Goal: Task Accomplishment & Management: Use online tool/utility

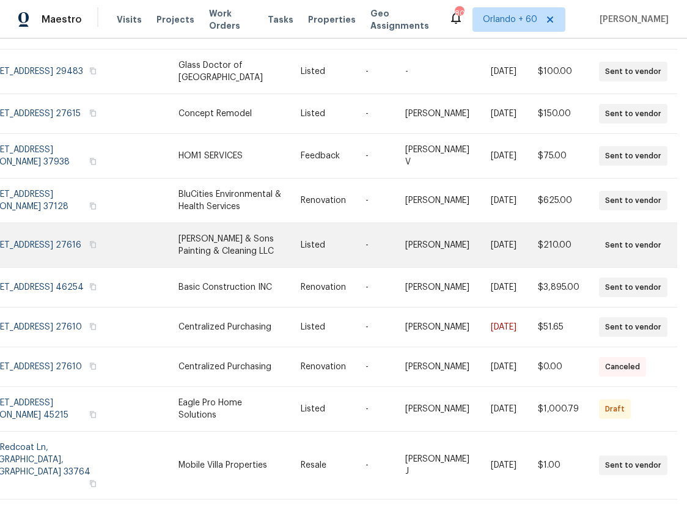
scroll to position [149, 23]
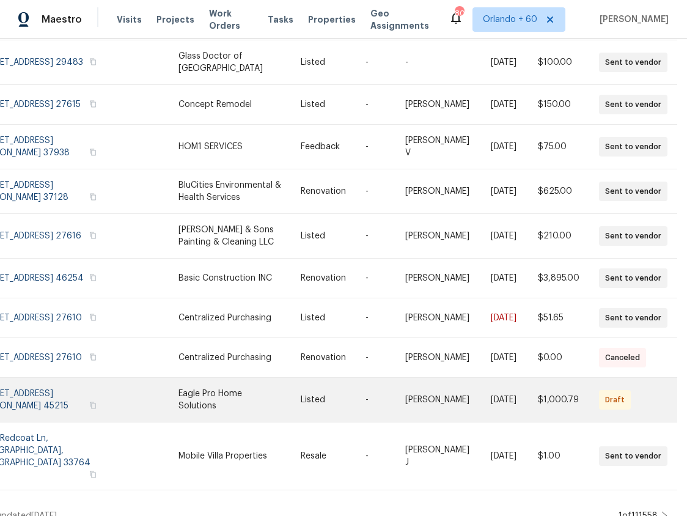
click at [238, 413] on link at bounding box center [239, 400] width 123 height 44
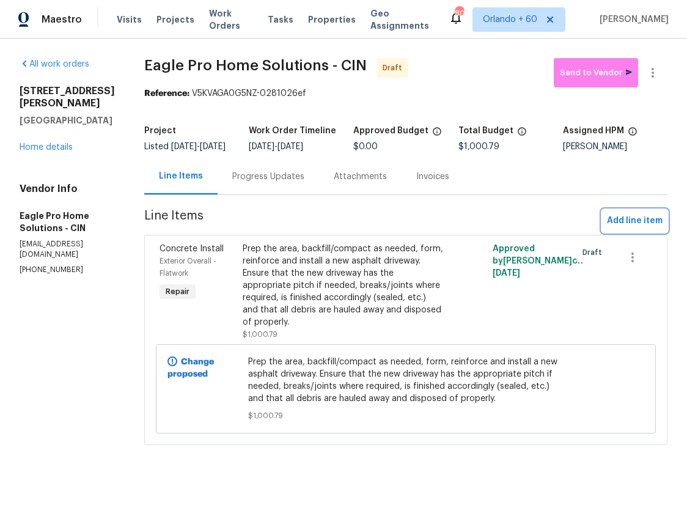
click at [636, 224] on span "Add line item" at bounding box center [635, 220] width 56 height 15
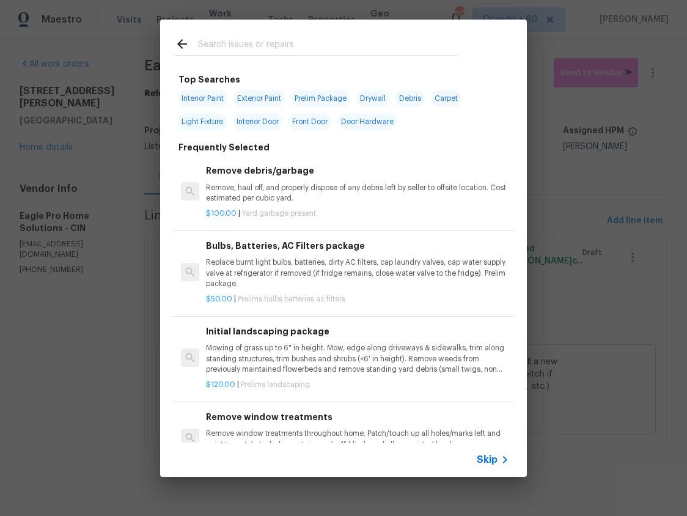
click at [273, 41] on input "text" at bounding box center [327, 46] width 259 height 18
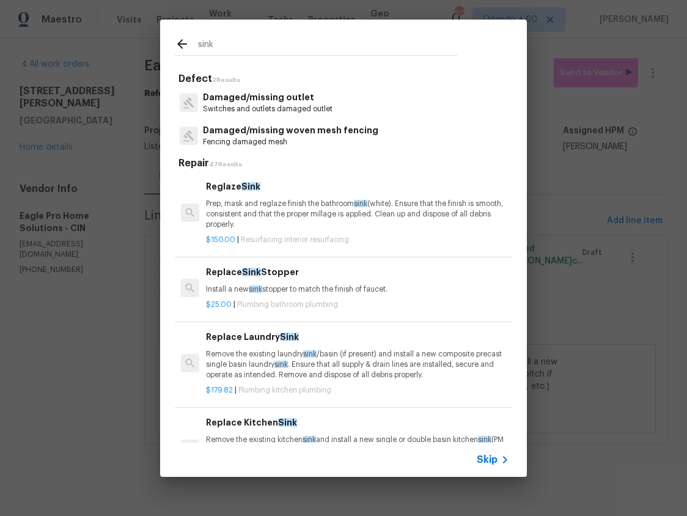
type input "sink"
click at [177, 41] on icon at bounding box center [182, 44] width 15 height 15
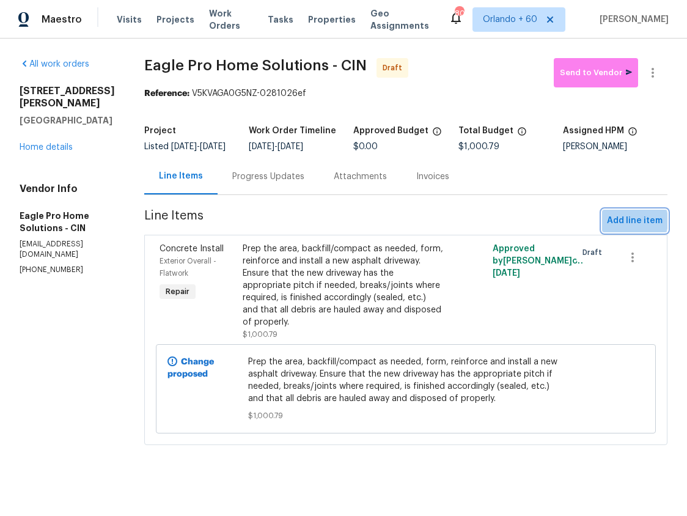
click at [624, 229] on span "Add line item" at bounding box center [635, 220] width 56 height 15
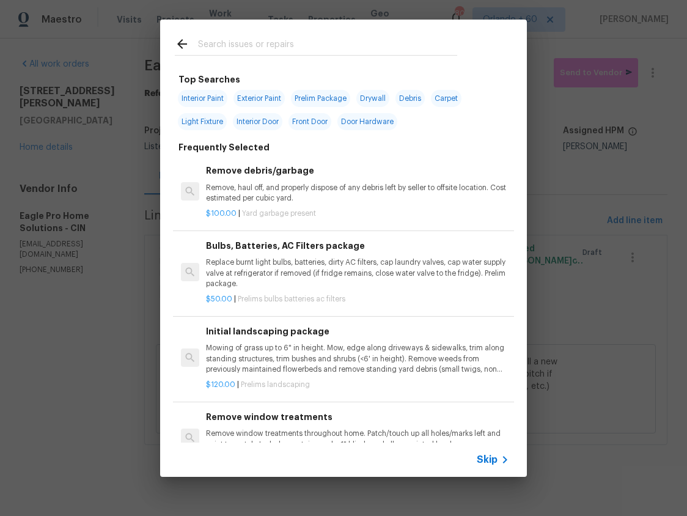
click at [238, 45] on input "text" at bounding box center [327, 46] width 259 height 18
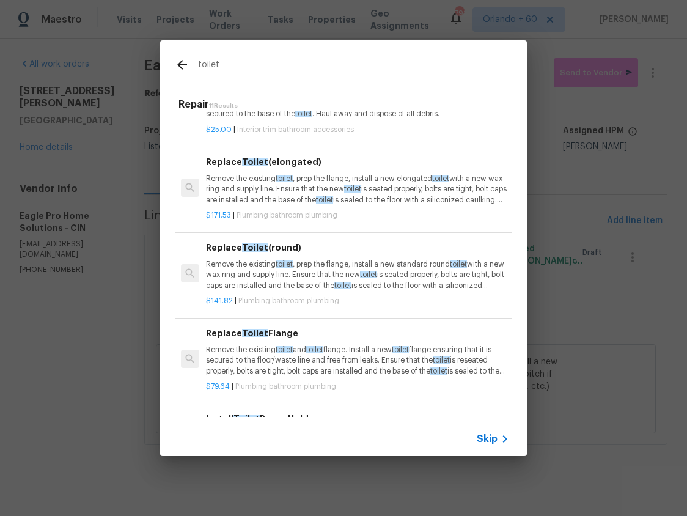
scroll to position [272, 0]
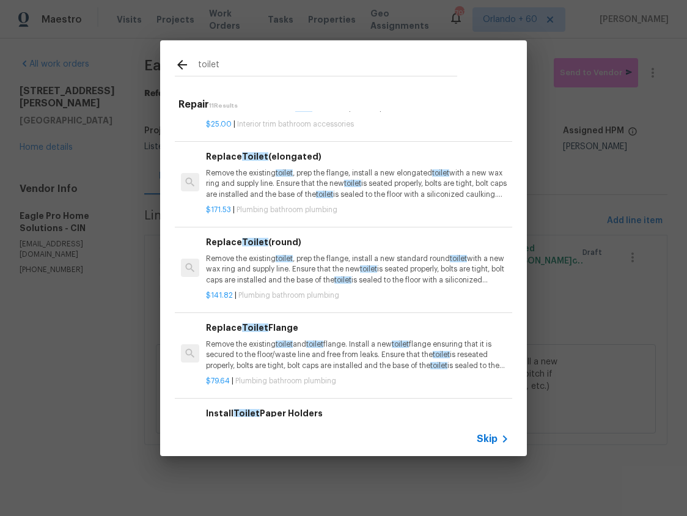
click at [227, 67] on input "toilet" at bounding box center [327, 66] width 259 height 18
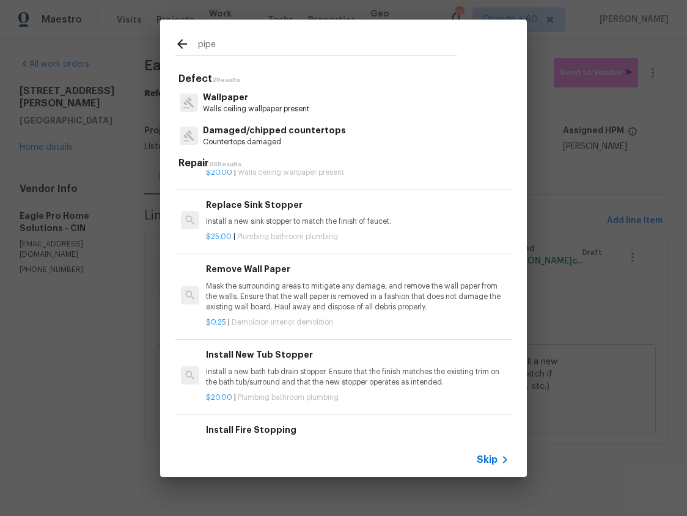
scroll to position [282, 0]
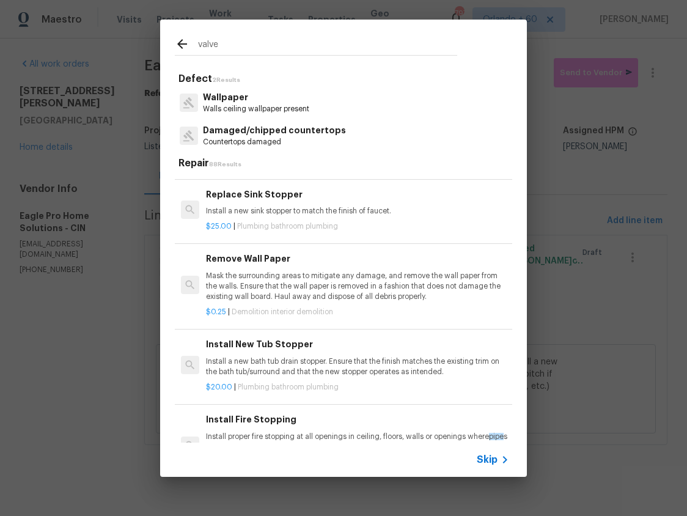
type input "valve"
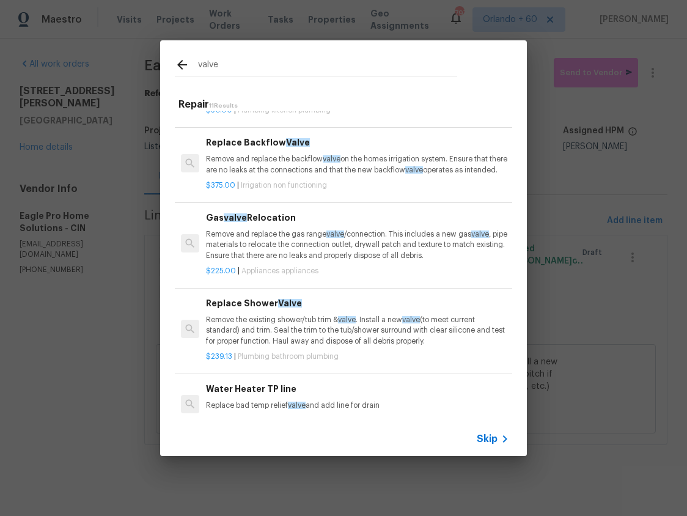
scroll to position [0, 0]
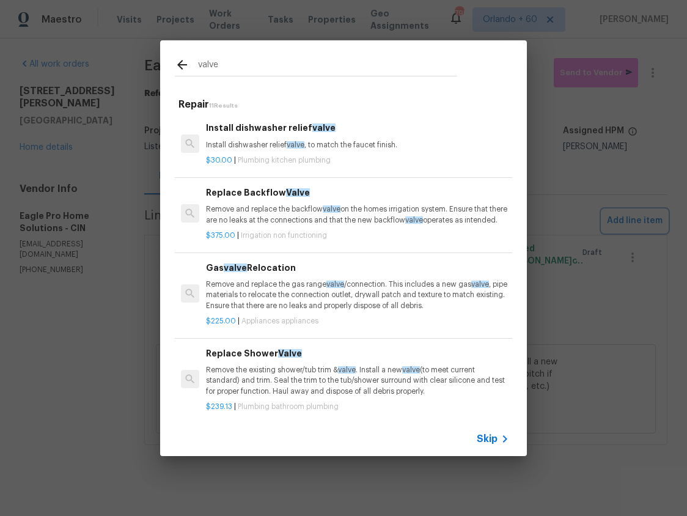
click at [92, 276] on div "valve Repair 11 Results Install dishwasher relief valve Install dishwasher reli…" at bounding box center [343, 248] width 687 height 496
